Goal: Information Seeking & Learning: Check status

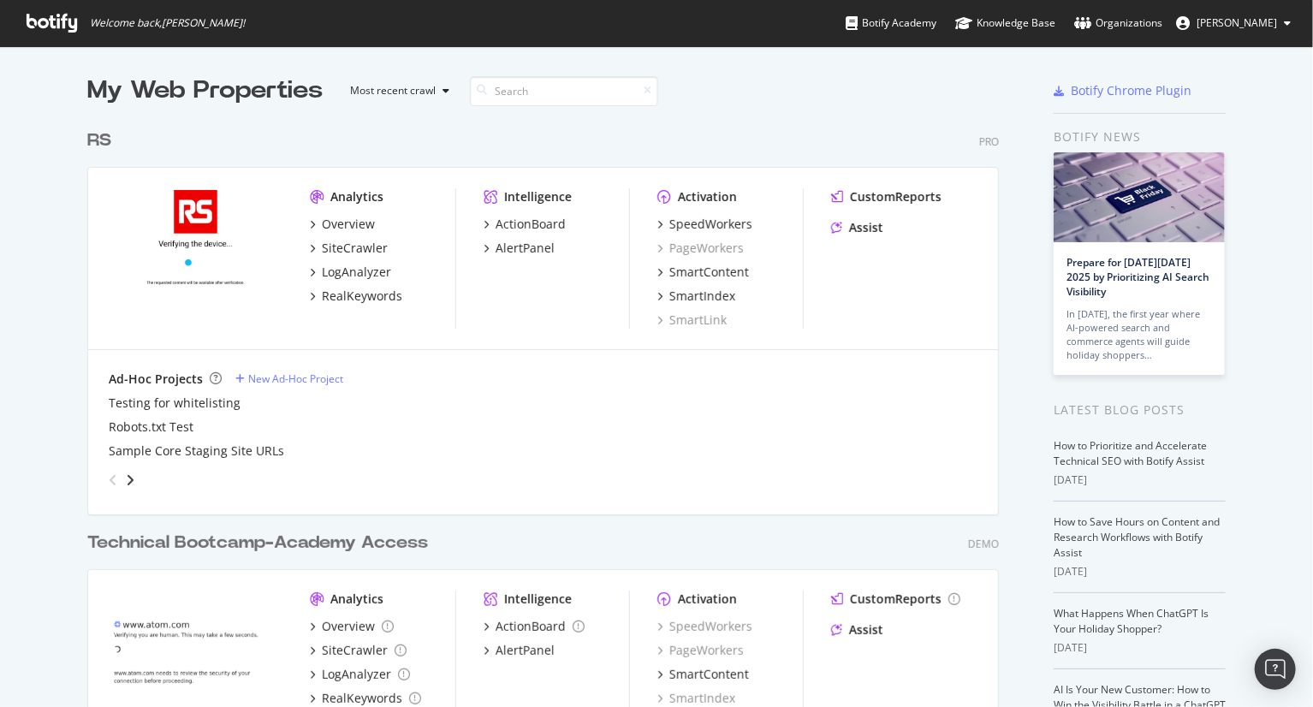
click at [34, 172] on div "My Web Properties Most recent crawl RS Pro Analytics Overview SiteCrawler LogAn…" at bounding box center [656, 441] width 1313 height 791
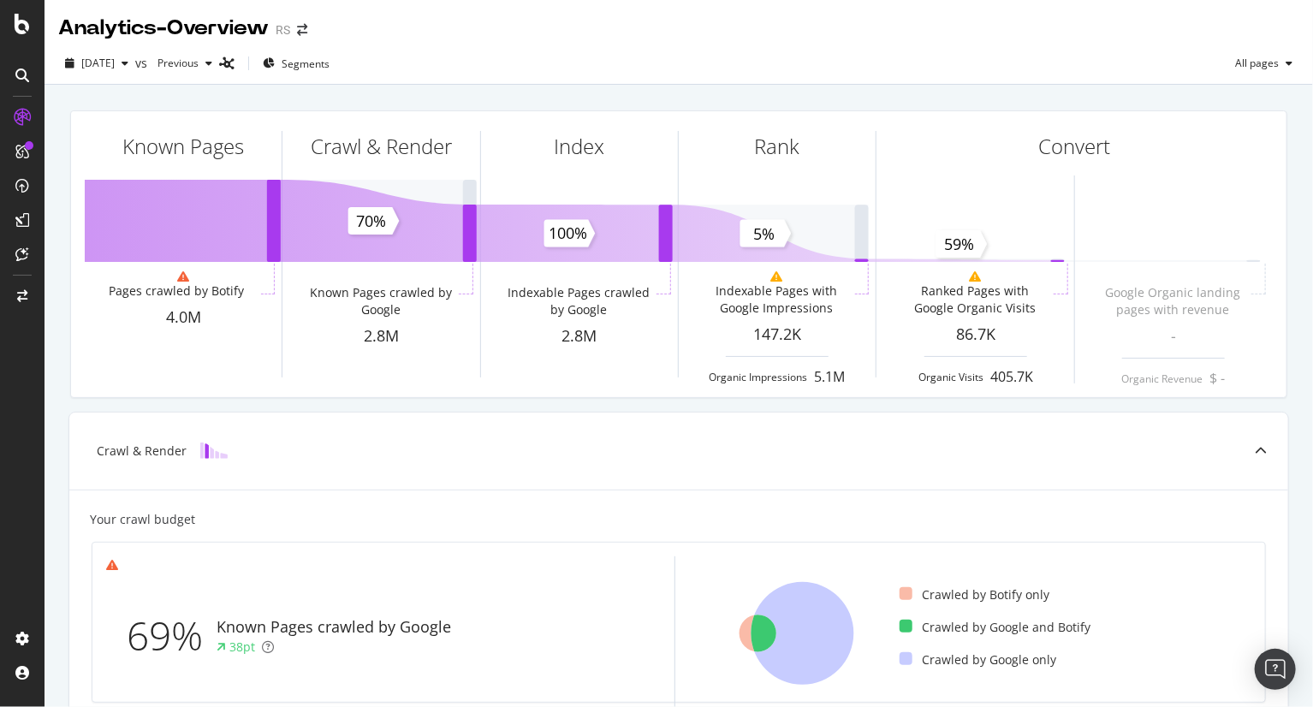
click at [549, 63] on div "2025 Sep. 13th vs Previous Segments All pages" at bounding box center [679, 67] width 1268 height 34
click at [115, 66] on span "[DATE]" at bounding box center [97, 63] width 33 height 15
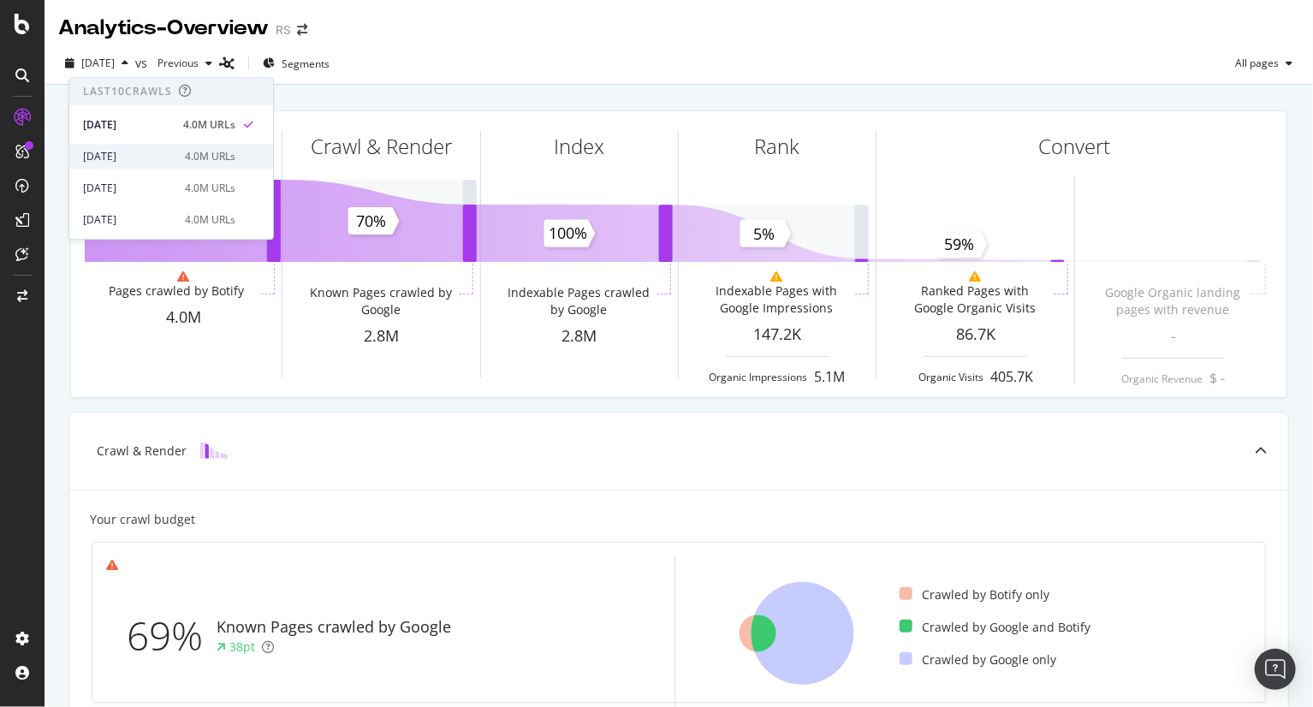
click at [124, 155] on div "2025 Sep. 6th" at bounding box center [129, 156] width 92 height 15
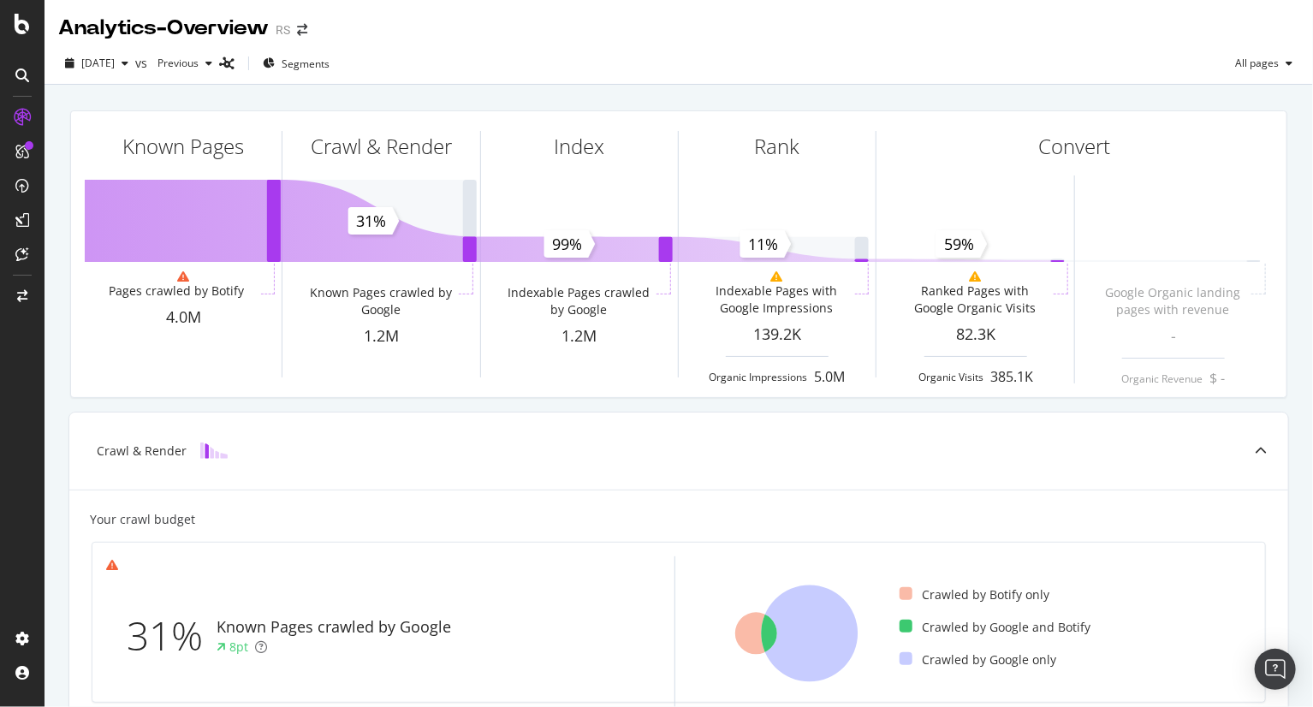
click at [1288, 244] on div "Known Pages Pages crawled by Botify 4.0M Crawl & Render Known Pages crawled by …" at bounding box center [679, 708] width 1268 height 1247
drag, startPoint x: 1205, startPoint y: 181, endPoint x: 859, endPoint y: 7, distance: 386.9
click at [1205, 181] on span at bounding box center [1174, 254] width 198 height 286
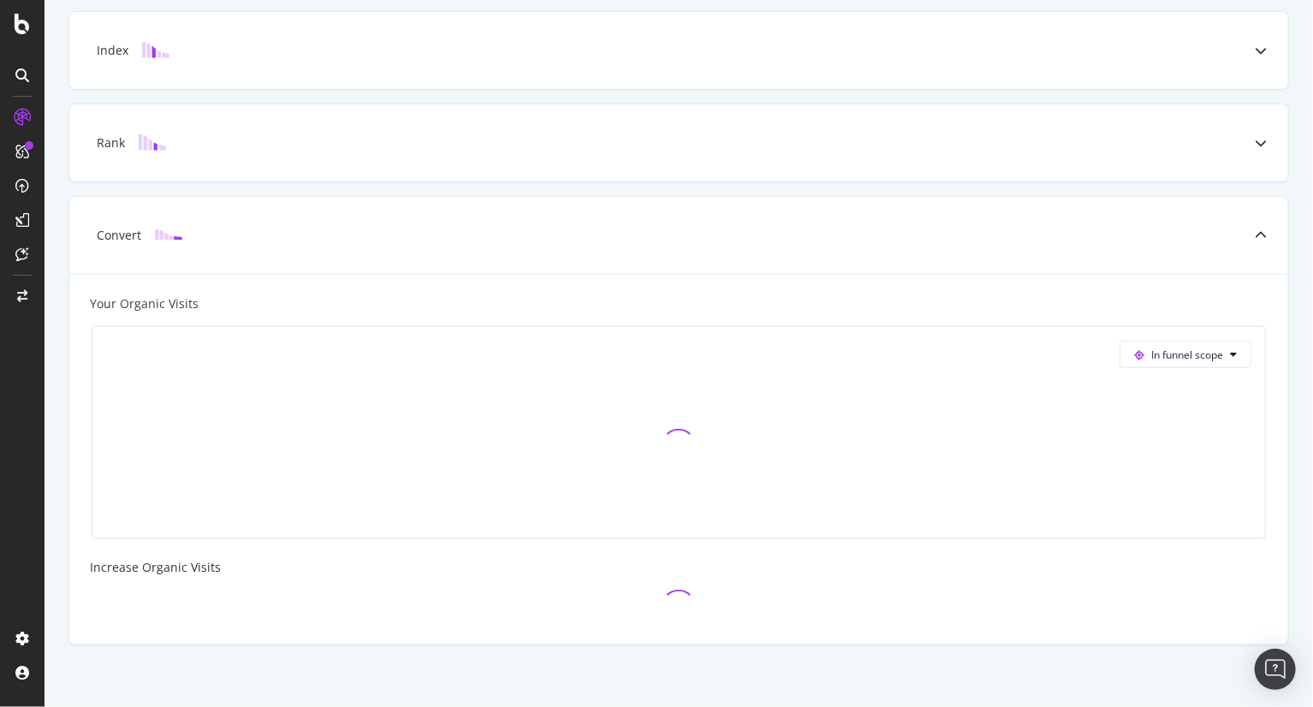
scroll to position [503, 0]
